Goal: Transaction & Acquisition: Download file/media

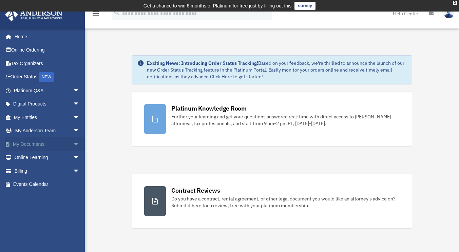
click at [47, 142] on link "My Documents arrow_drop_down" at bounding box center [47, 144] width 85 height 14
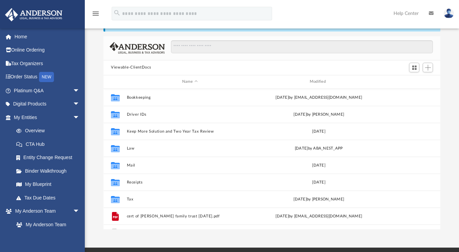
scroll to position [39, 0]
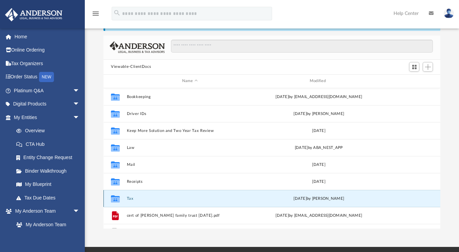
click at [131, 197] on button "Tax" at bounding box center [190, 199] width 126 height 4
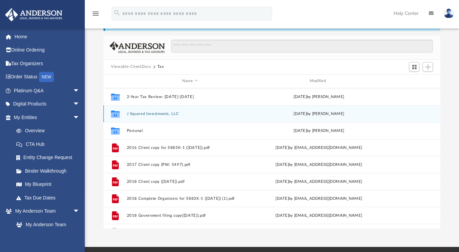
click at [171, 113] on button "J Squared Investments, LLC" at bounding box center [190, 114] width 126 height 4
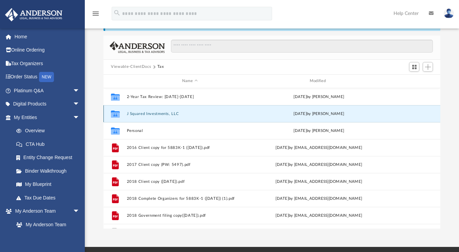
click at [171, 113] on button "J Squared Investments, LLC" at bounding box center [190, 114] width 126 height 4
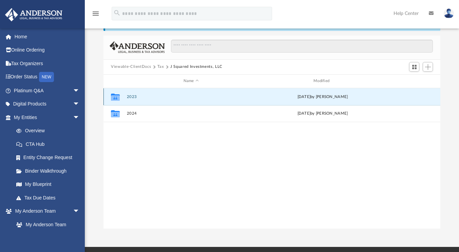
click at [135, 96] on button "2023" at bounding box center [191, 97] width 129 height 4
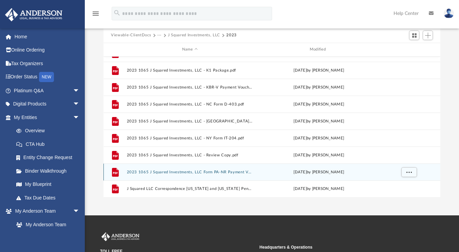
scroll to position [67, 0]
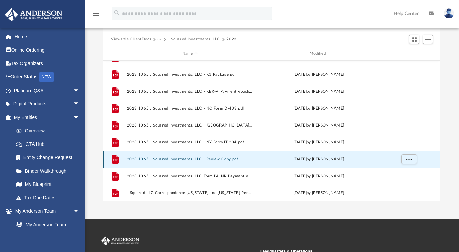
click at [228, 160] on button "2023 1065 J Squared Investments, LLC - Review Copy.pdf" at bounding box center [190, 159] width 126 height 4
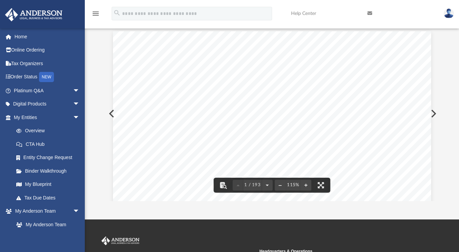
scroll to position [0, 0]
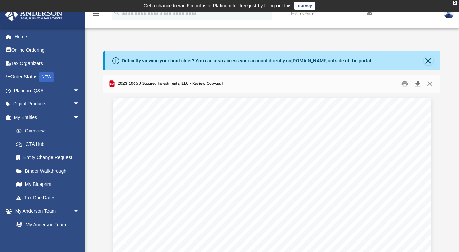
click at [418, 86] on button "Download" at bounding box center [418, 83] width 12 height 11
click at [430, 84] on button "Close" at bounding box center [430, 83] width 12 height 11
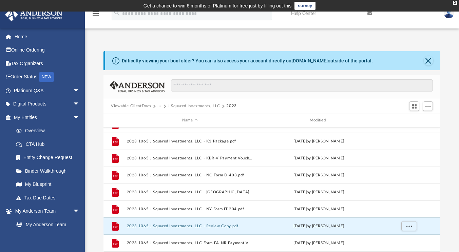
click at [206, 106] on button "J Squared Investments, LLC" at bounding box center [194, 106] width 52 height 6
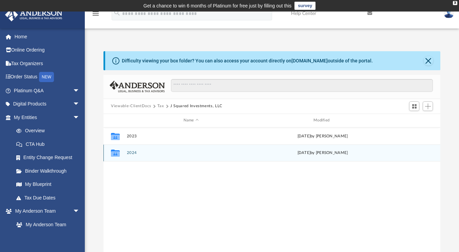
click at [135, 152] on button "2024" at bounding box center [191, 153] width 129 height 4
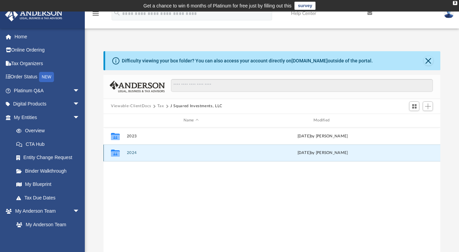
click at [135, 152] on button "2024" at bounding box center [191, 153] width 129 height 4
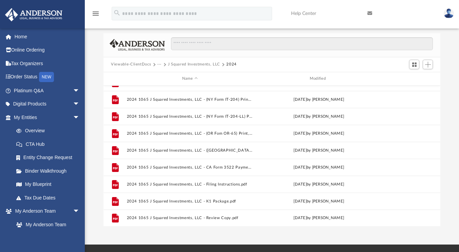
scroll to position [42, 0]
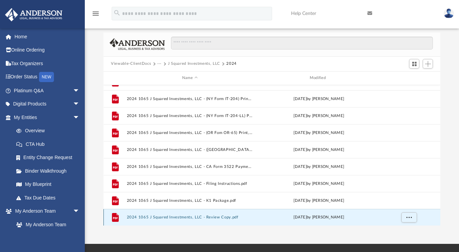
click at [227, 217] on button "2024 1065 J Squared Investments, LLC - Review Copy.pdf" at bounding box center [190, 217] width 126 height 4
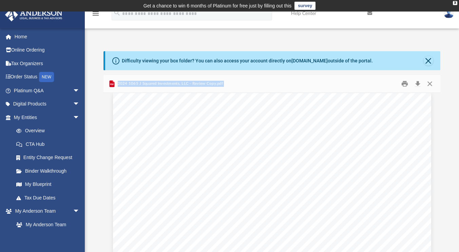
scroll to position [85355, 0]
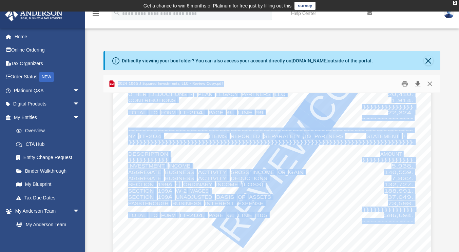
click at [418, 82] on button "Download" at bounding box center [418, 83] width 12 height 11
